Goal: Task Accomplishment & Management: Use online tool/utility

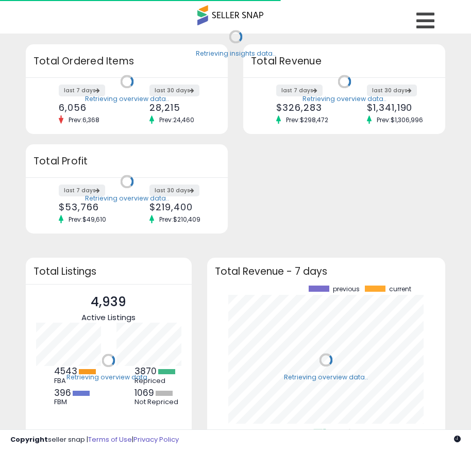
scroll to position [143, 218]
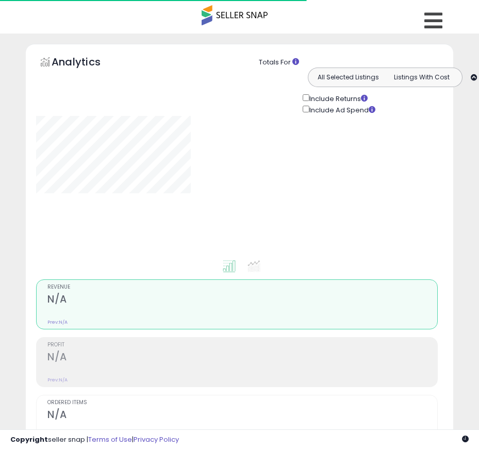
type input "**********"
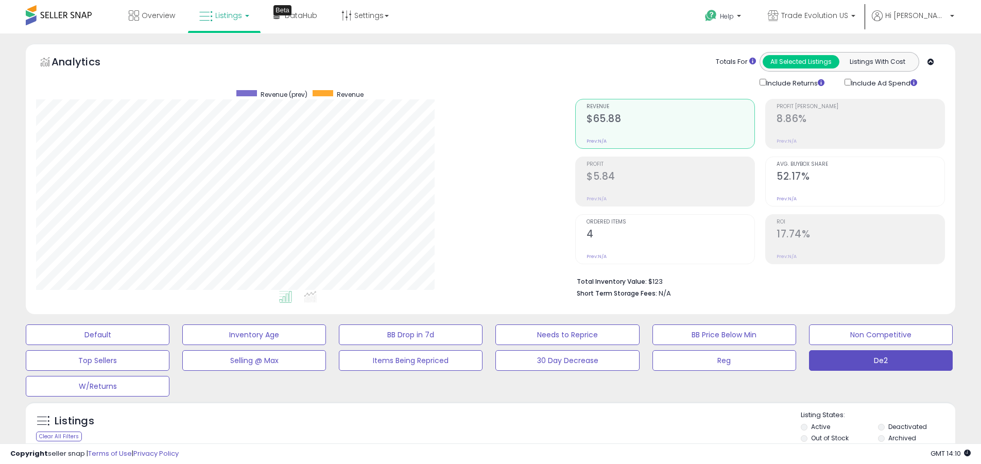
scroll to position [211, 539]
click at [478, 427] on label "Deactivated" at bounding box center [908, 426] width 39 height 9
click at [478, 438] on label "Archived" at bounding box center [903, 438] width 28 height 9
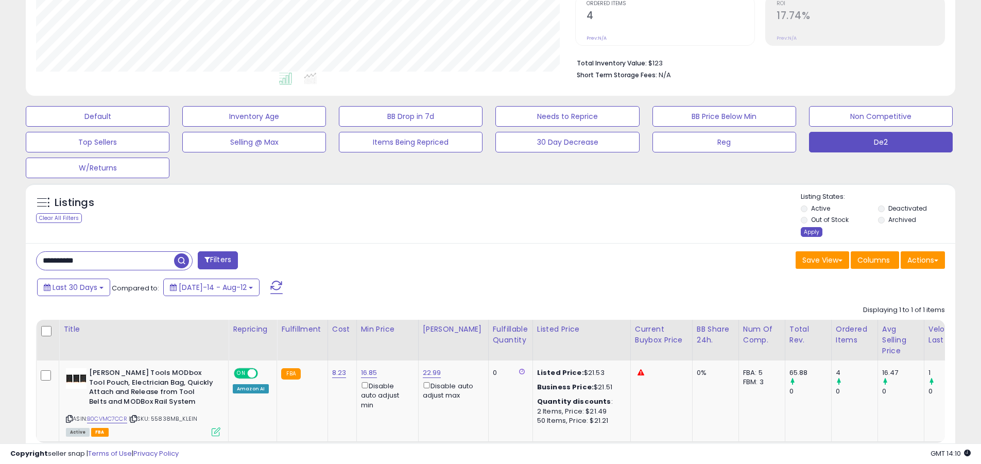
click at [478, 232] on div "Apply" at bounding box center [812, 232] width 22 height 10
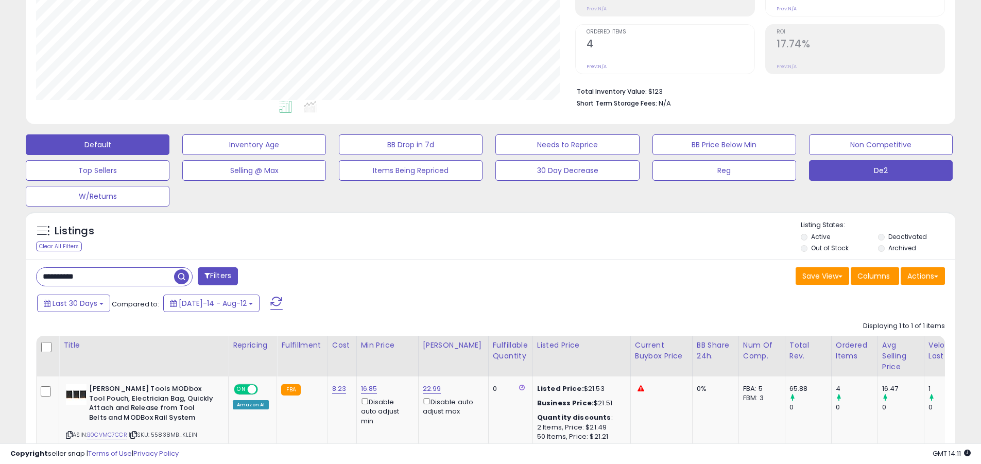
click at [97, 144] on button "Default" at bounding box center [98, 144] width 144 height 21
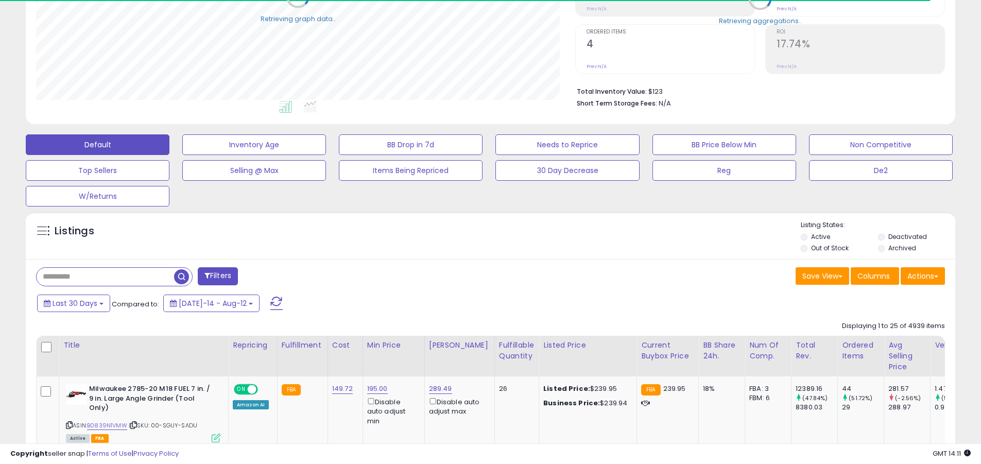
scroll to position [514993, 514665]
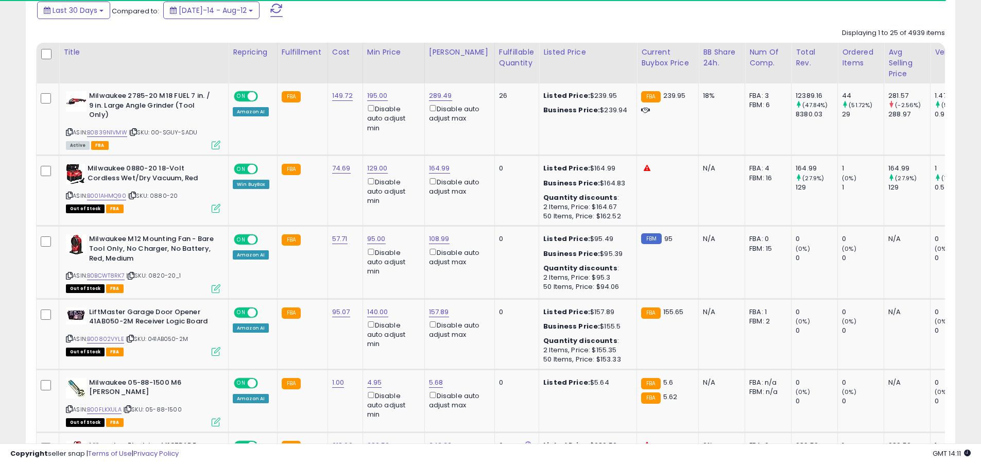
click at [270, 10] on span at bounding box center [276, 10] width 12 height 13
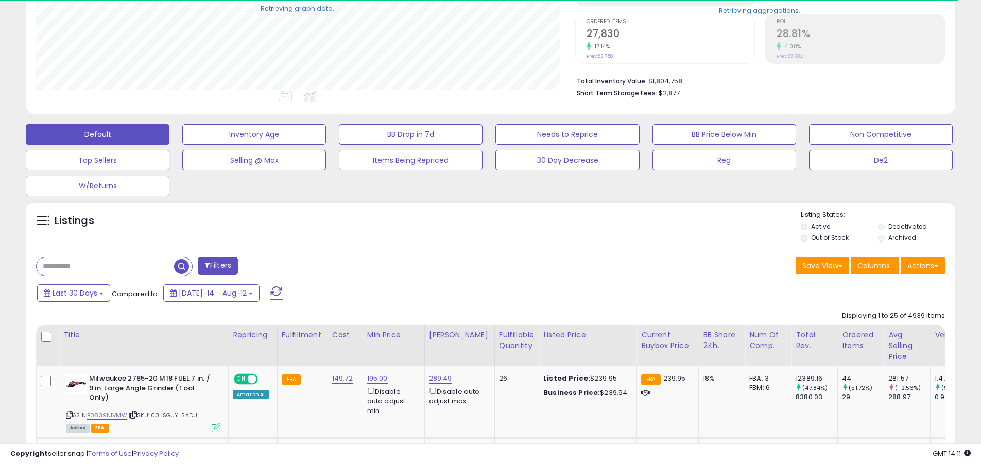
scroll to position [211, 539]
click at [105, 266] on input "text" at bounding box center [106, 267] width 138 height 18
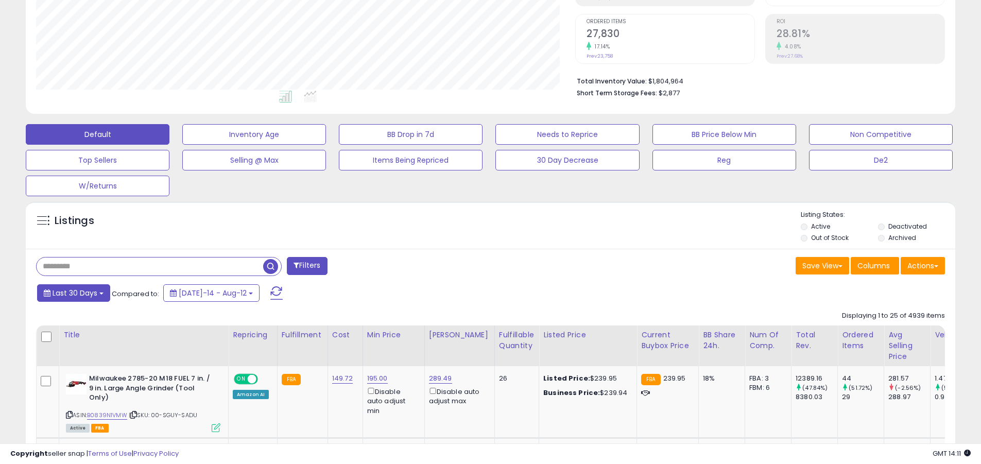
click at [73, 293] on span "Last 30 Days" at bounding box center [75, 293] width 45 height 10
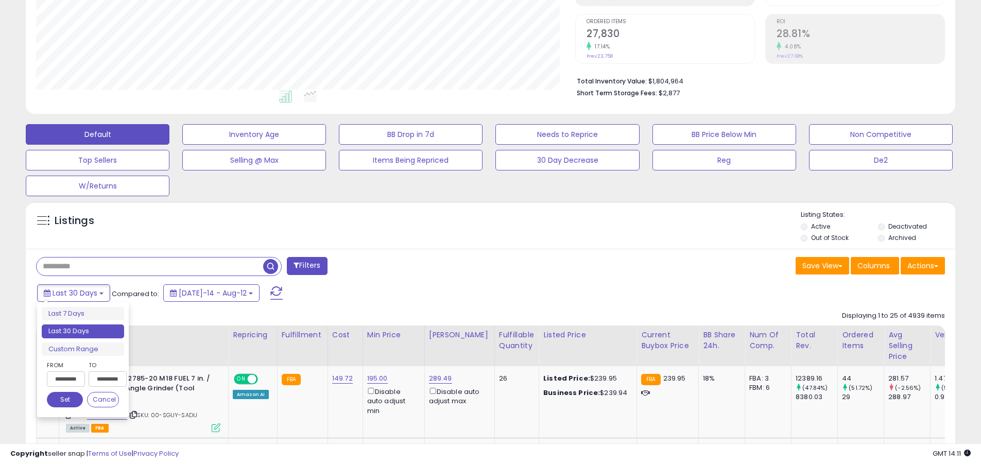
click at [83, 331] on li "Last 30 Days" at bounding box center [83, 332] width 82 height 14
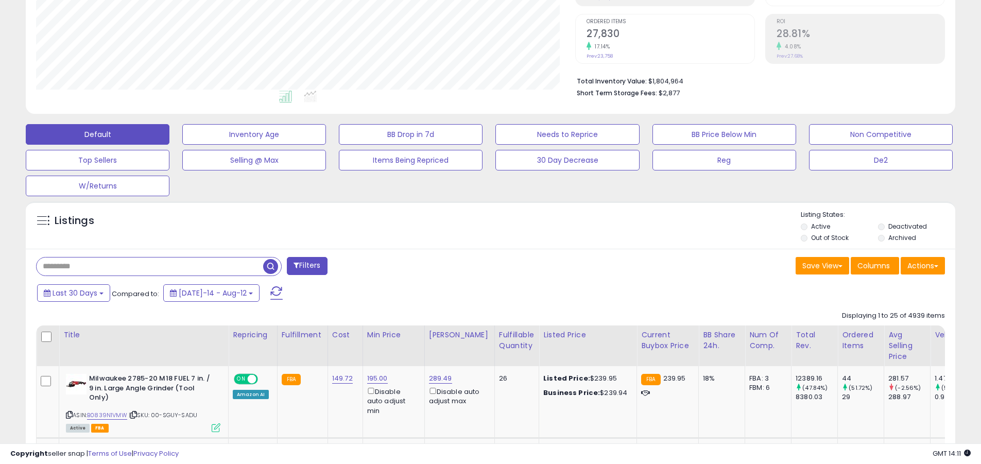
click at [150, 266] on input "text" at bounding box center [150, 267] width 227 height 18
click at [272, 265] on span "button" at bounding box center [270, 266] width 15 height 15
click at [478, 265] on button "Actions" at bounding box center [923, 266] width 44 height 18
click at [0, 0] on link "Export All Columns" at bounding box center [0, 0] width 0 height 0
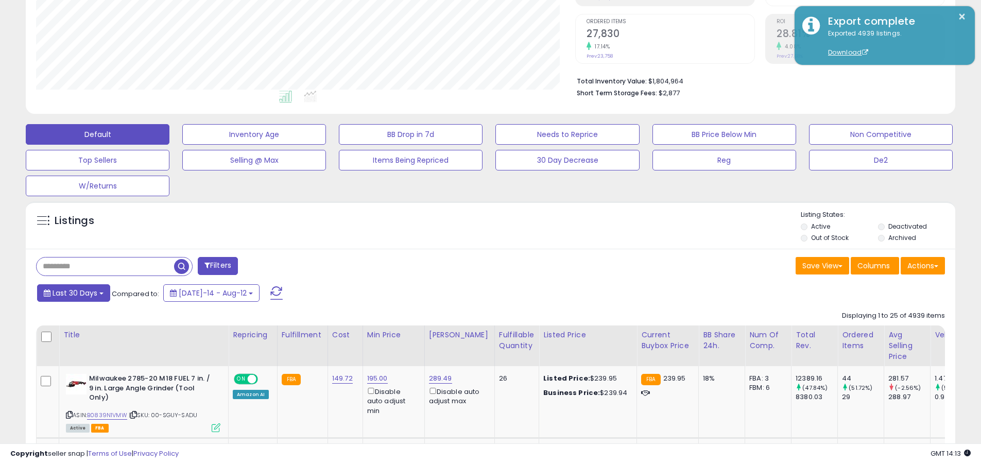
click at [73, 293] on span "Last 30 Days" at bounding box center [75, 293] width 45 height 10
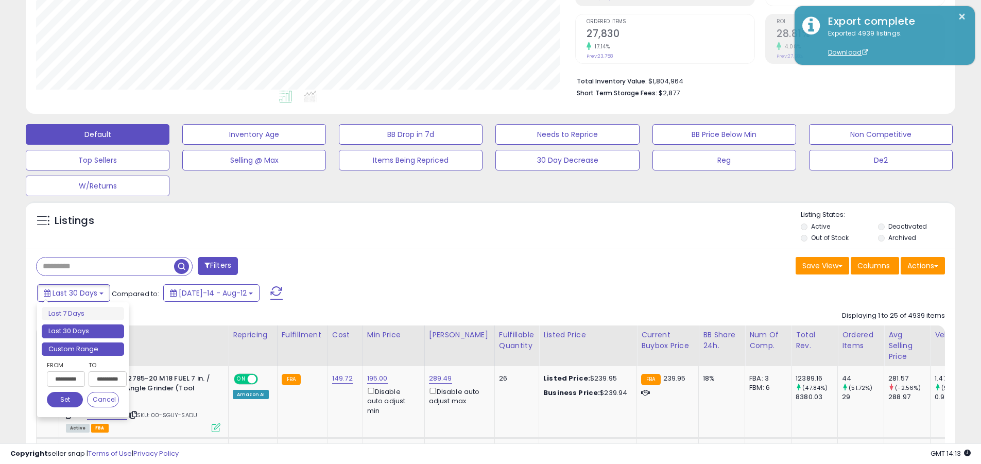
click at [83, 349] on li "Custom Range" at bounding box center [83, 350] width 82 height 14
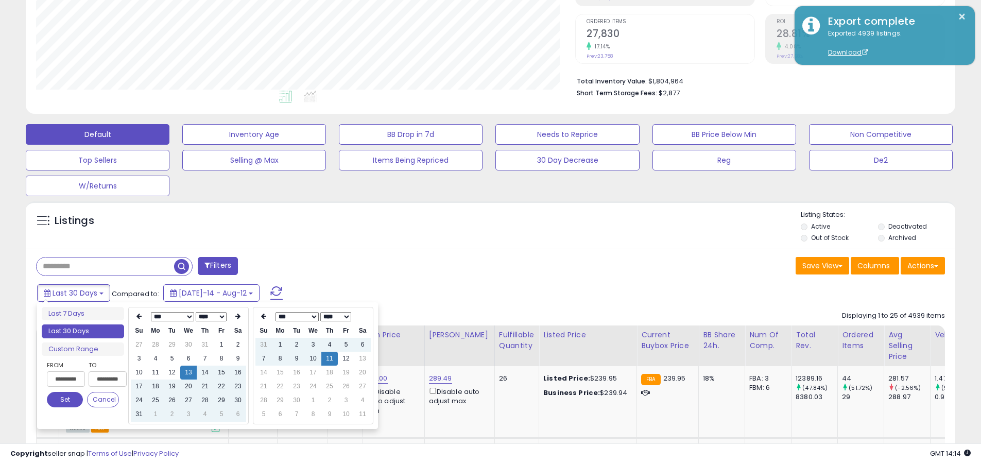
click at [66, 379] on input "**********" at bounding box center [66, 378] width 38 height 15
type input "**********"
click at [65, 400] on button "Set" at bounding box center [65, 399] width 36 height 15
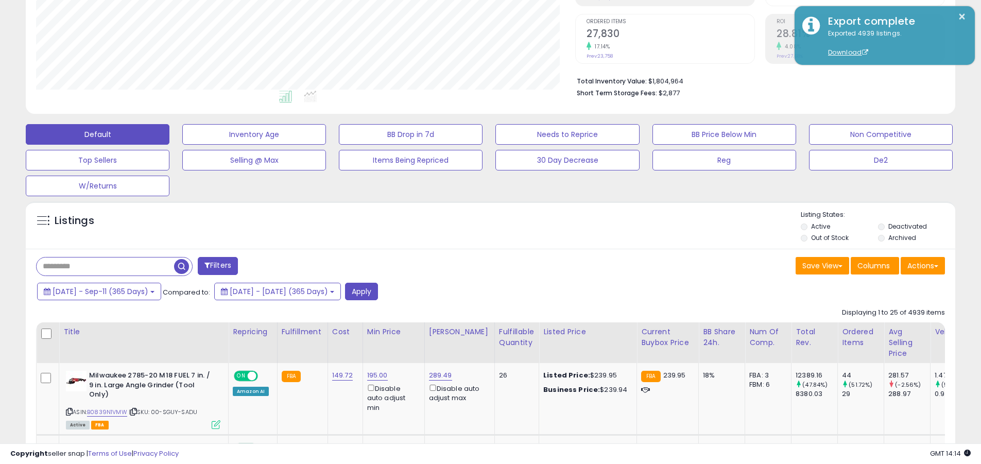
click at [105, 266] on input "text" at bounding box center [106, 267] width 138 height 18
click at [378, 291] on button "Apply" at bounding box center [361, 292] width 33 height 18
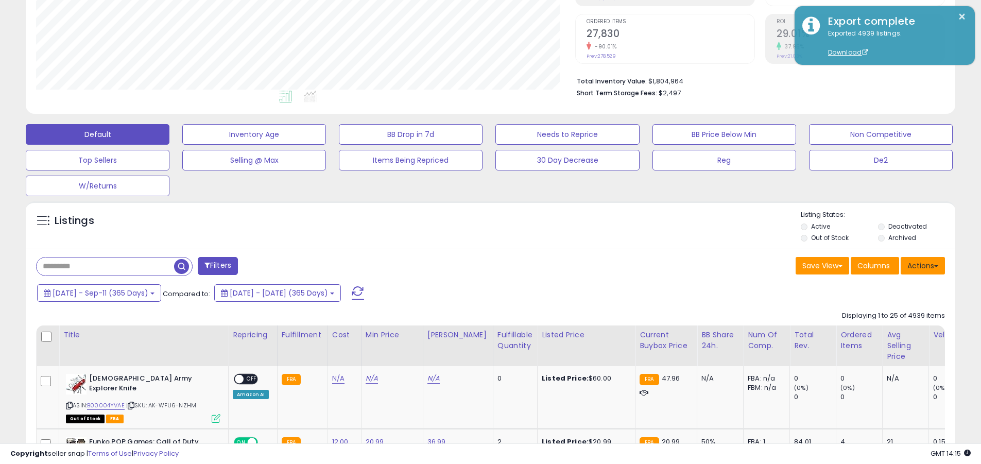
click at [478, 265] on button "Actions" at bounding box center [923, 266] width 44 height 18
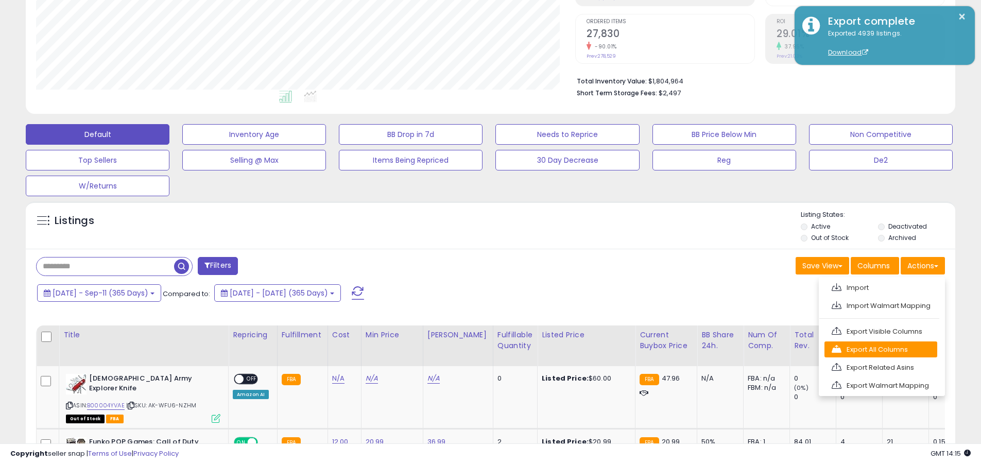
click at [478, 349] on link "Export All Columns" at bounding box center [881, 350] width 113 height 16
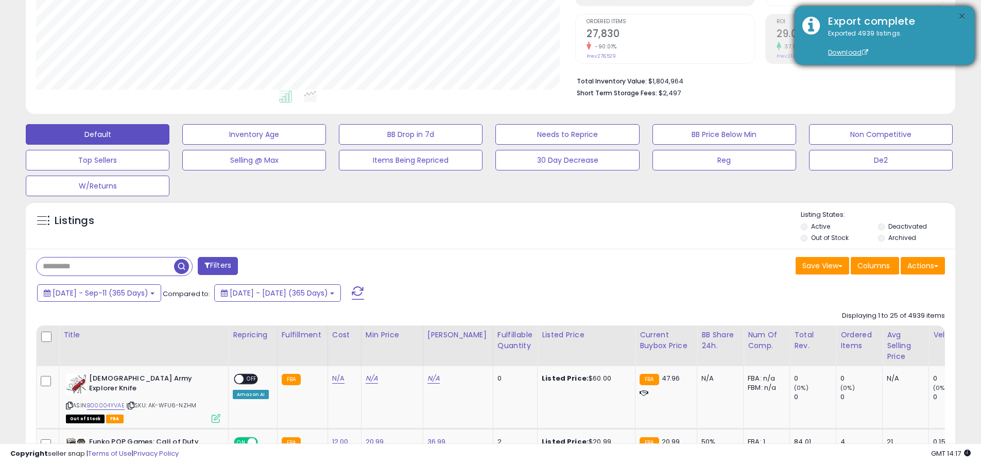
click at [478, 16] on button "×" at bounding box center [962, 16] width 8 height 13
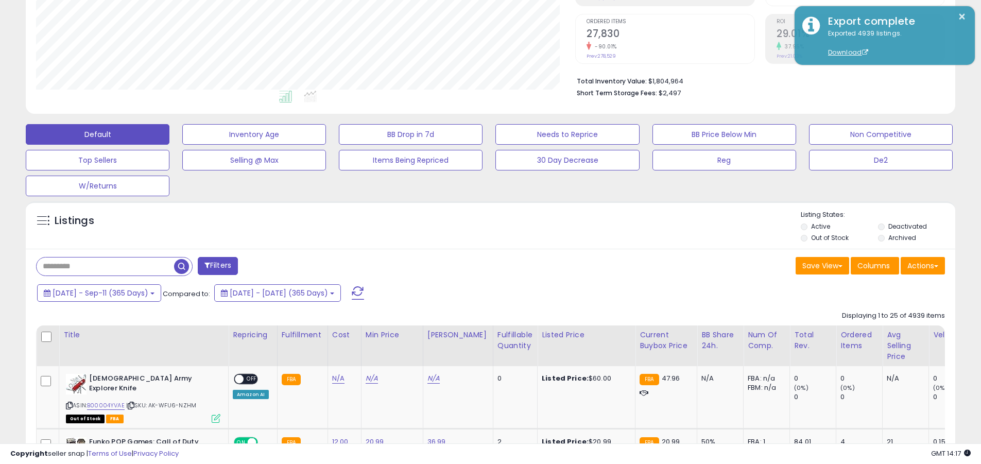
click at [105, 266] on input "text" at bounding box center [106, 267] width 138 height 18
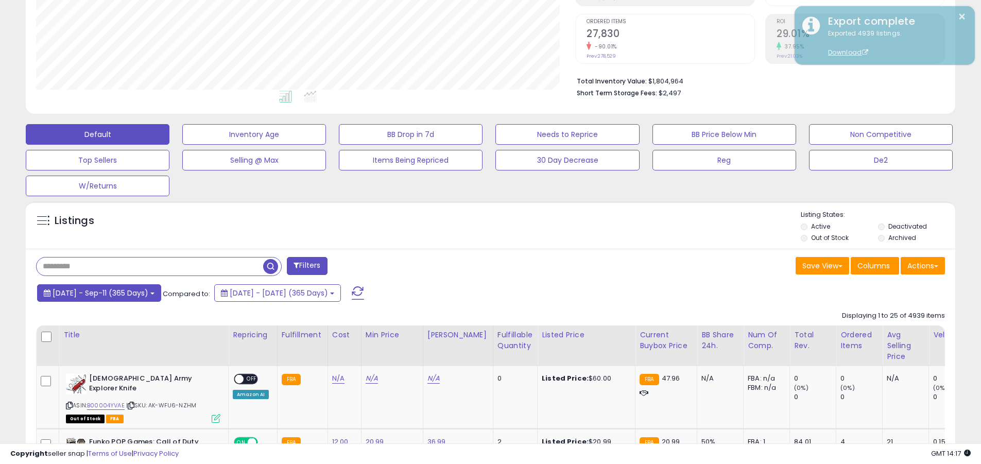
click at [109, 293] on span "2024-Sep-12 - Sep-11 (365 Days)" at bounding box center [101, 293] width 96 height 10
